Goal: Information Seeking & Learning: Learn about a topic

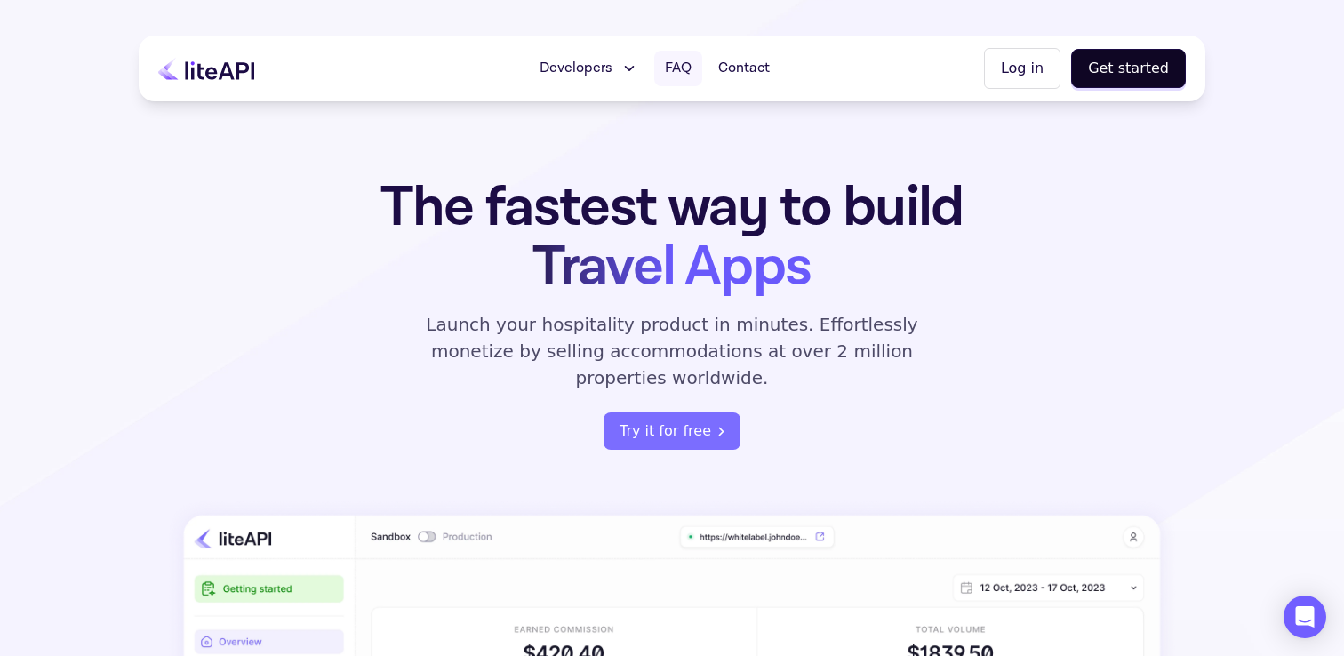
click at [697, 74] on link "FAQ" at bounding box center [678, 69] width 48 height 36
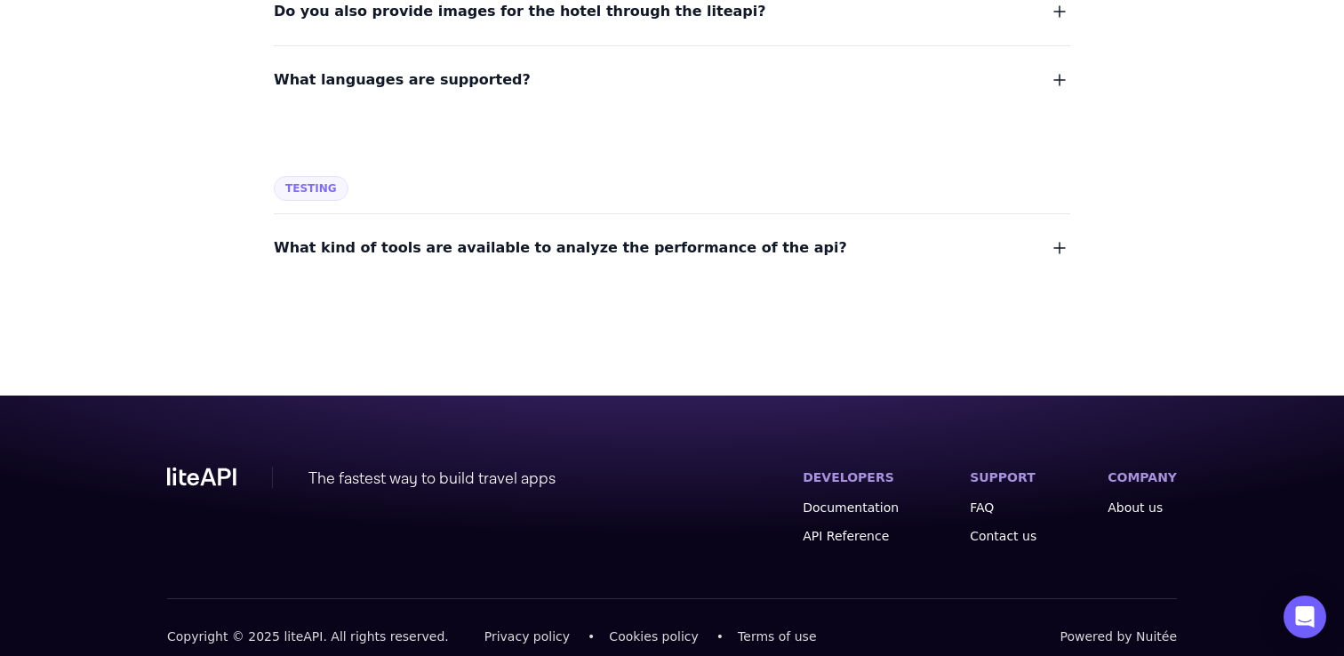
scroll to position [2475, 0]
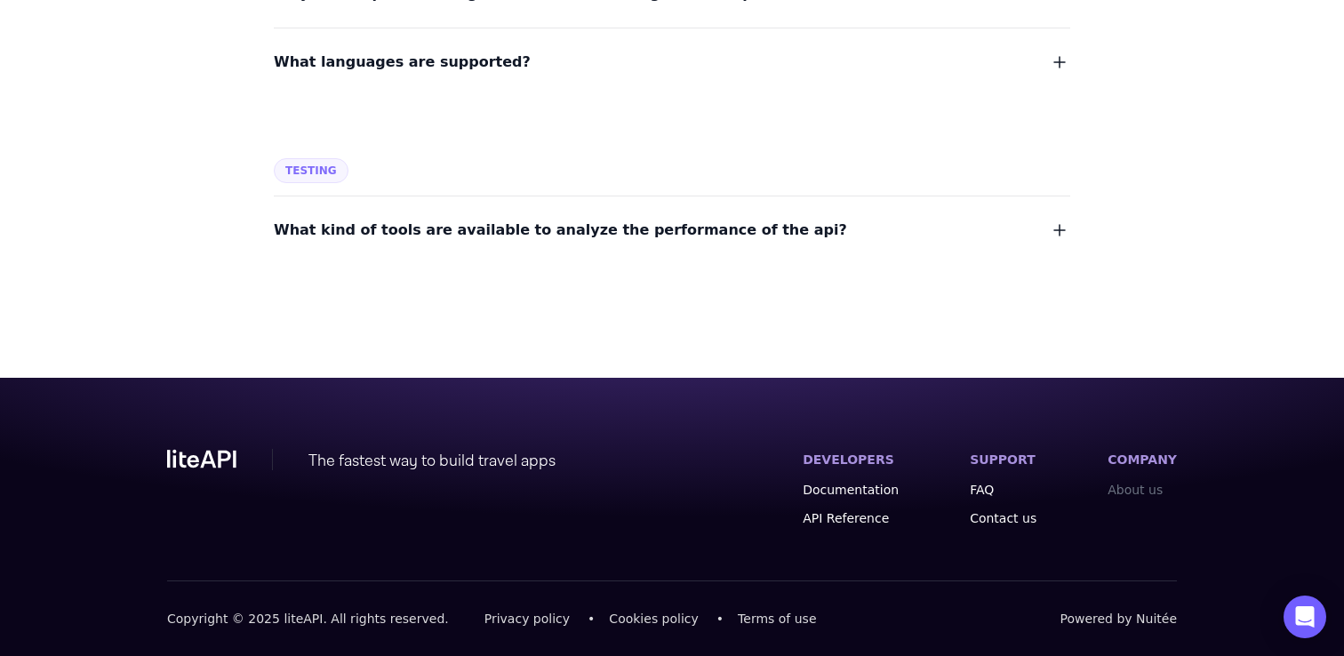
click at [1141, 485] on link "About us" at bounding box center [1142, 490] width 69 height 18
